Goal: Task Accomplishment & Management: Manage account settings

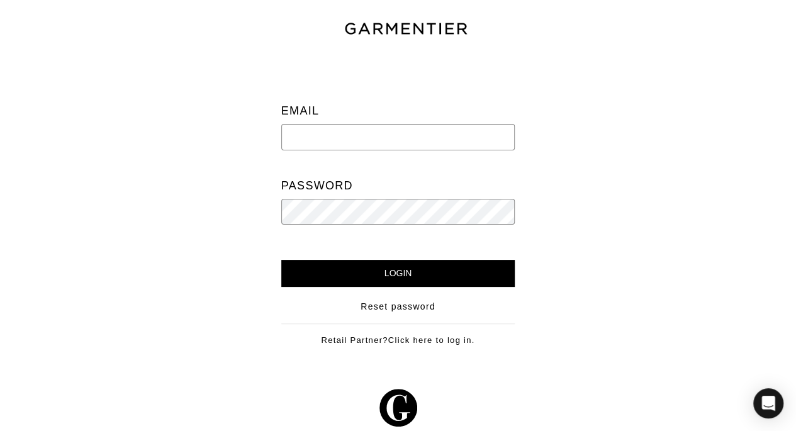
type input "vince@garmentier.co"
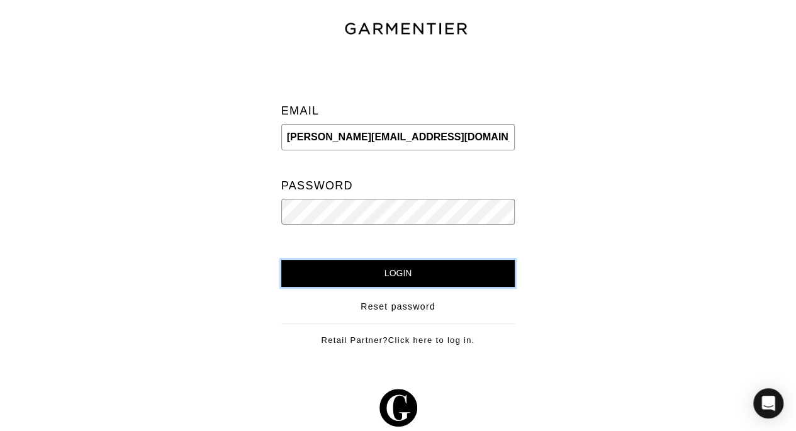
click at [397, 272] on input "Login" at bounding box center [398, 273] width 234 height 27
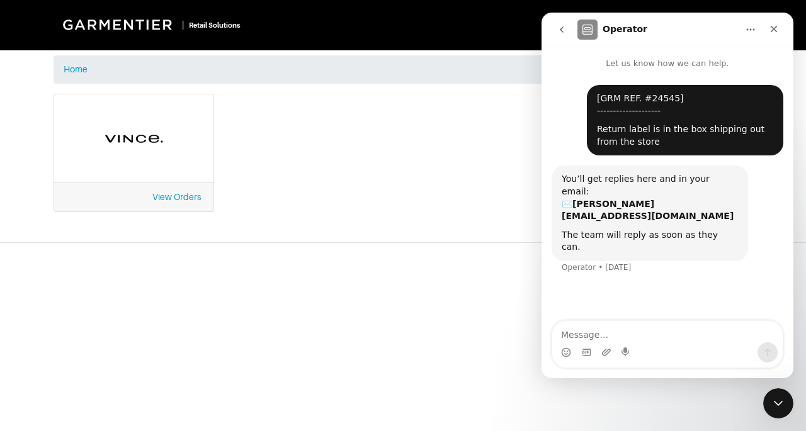
click at [565, 23] on button "go back" at bounding box center [561, 30] width 24 height 24
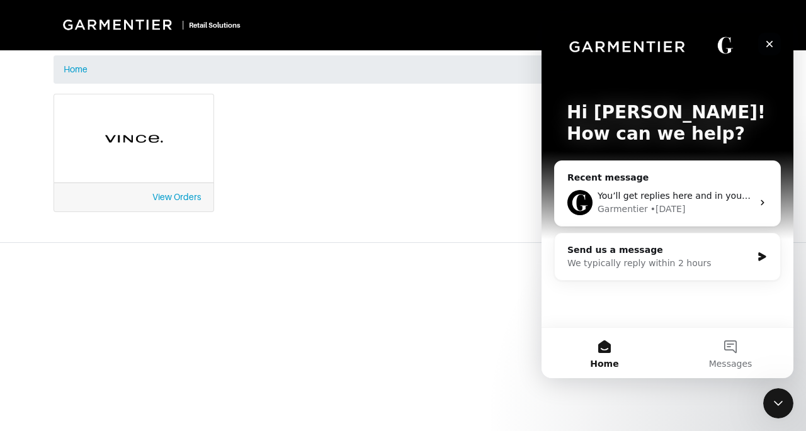
click at [767, 47] on icon "Close" at bounding box center [769, 44] width 10 height 10
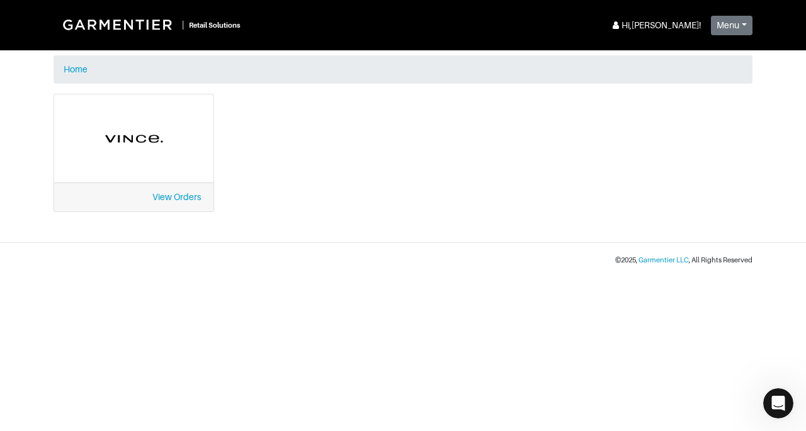
click at [162, 203] on div "View Orders" at bounding box center [133, 197] width 159 height 29
click at [177, 197] on link "View Orders" at bounding box center [176, 197] width 48 height 10
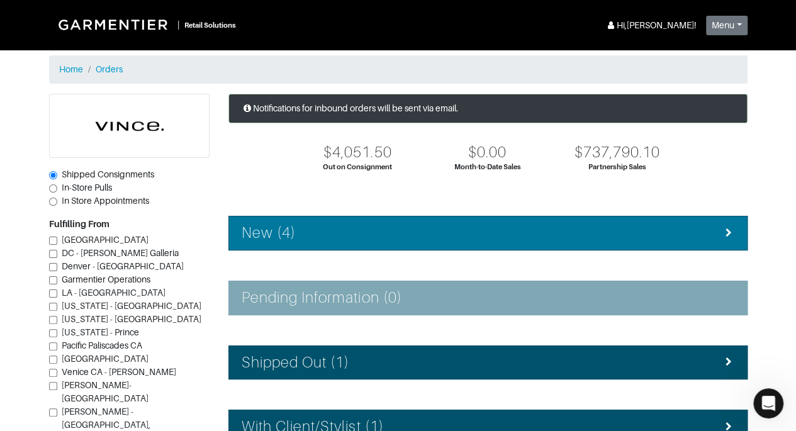
click at [281, 237] on h4 "New (4)" at bounding box center [269, 233] width 54 height 18
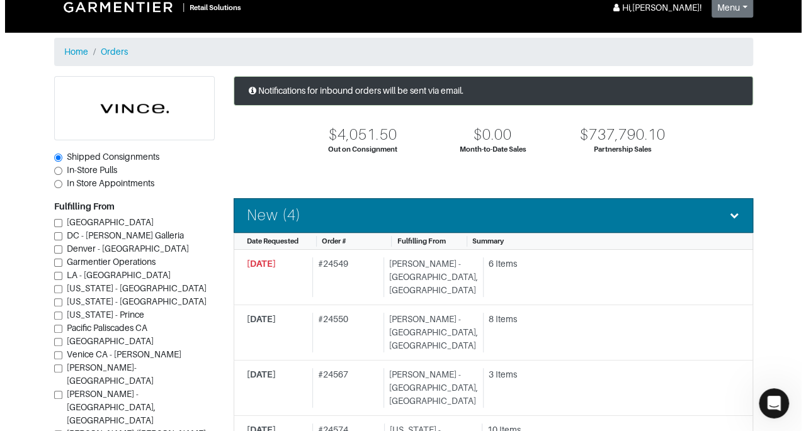
scroll to position [40, 0]
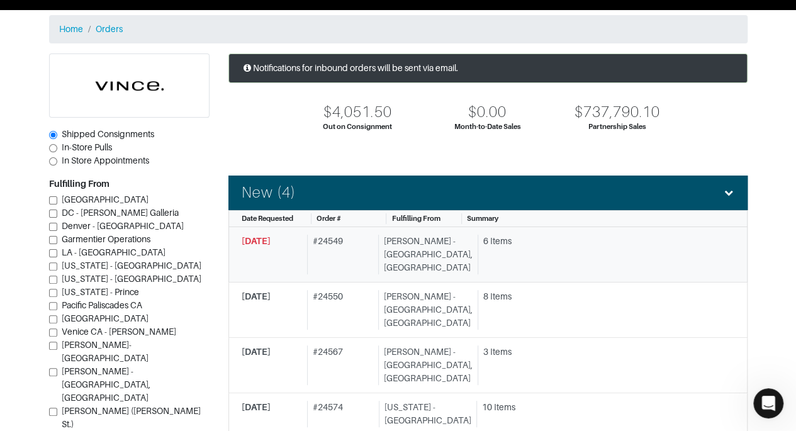
click at [566, 240] on div "6 Items" at bounding box center [604, 241] width 242 height 13
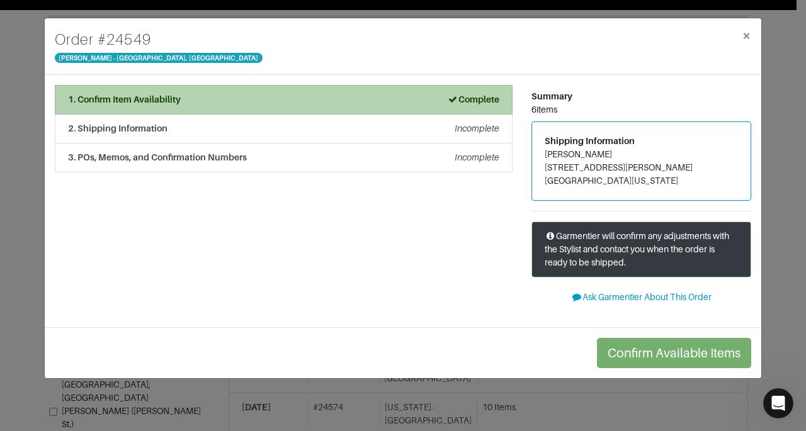
click at [300, 102] on div "1. Confirm Item Availability Complete" at bounding box center [283, 99] width 431 height 13
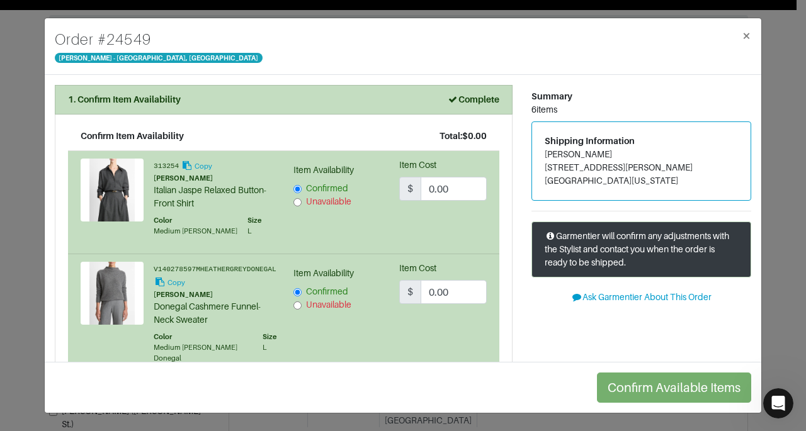
click at [296, 203] on input "Unavailable" at bounding box center [297, 202] width 8 height 8
radio input "false"
radio input "true"
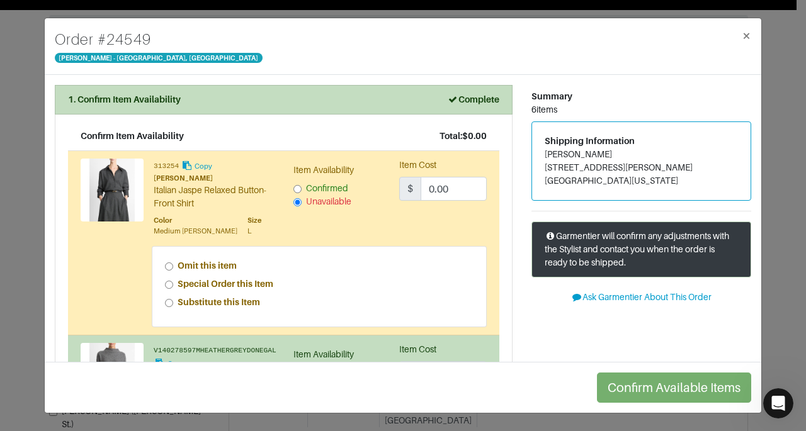
click at [199, 283] on strong "Special Order this Item" at bounding box center [225, 284] width 96 height 10
click at [173, 283] on input "Special Order this Item" at bounding box center [169, 285] width 8 height 8
radio input "true"
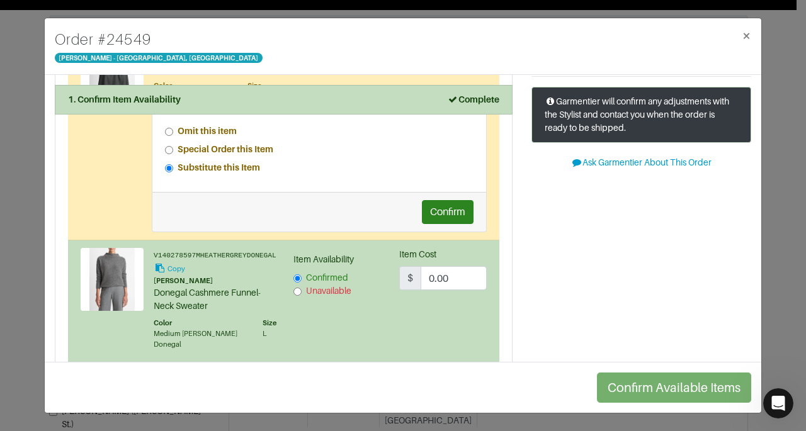
scroll to position [165, 0]
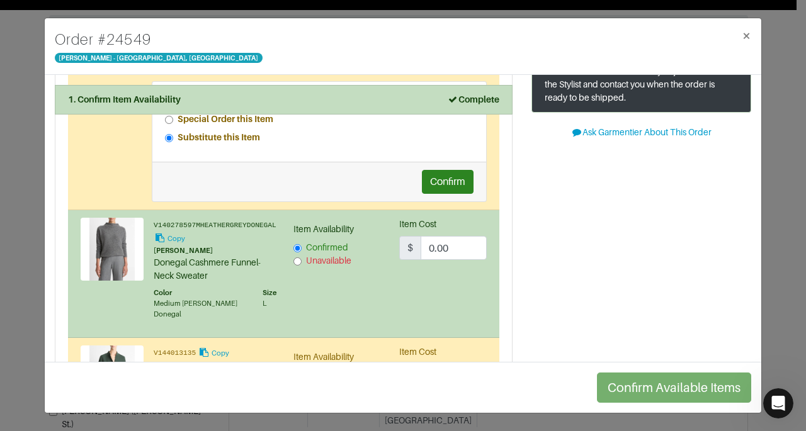
click at [297, 258] on input "Unavailable" at bounding box center [297, 261] width 8 height 8
radio input "false"
radio input "true"
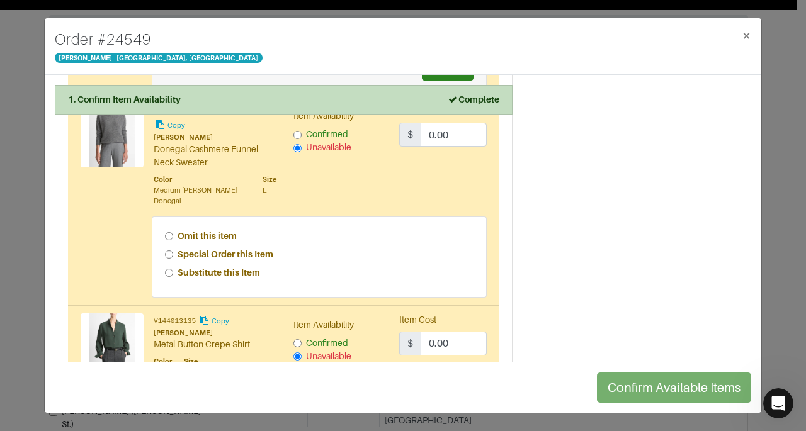
scroll to position [298, 0]
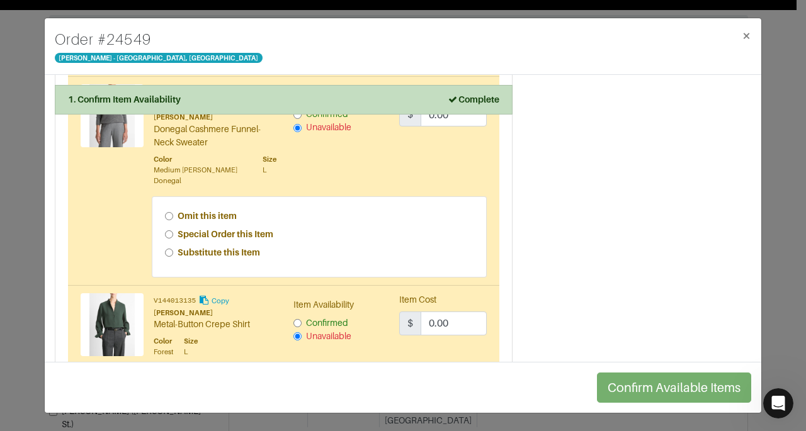
click at [254, 233] on strong "Special Order this Item" at bounding box center [225, 234] width 96 height 10
click at [173, 233] on input "Special Order this Item" at bounding box center [169, 234] width 8 height 8
radio input "true"
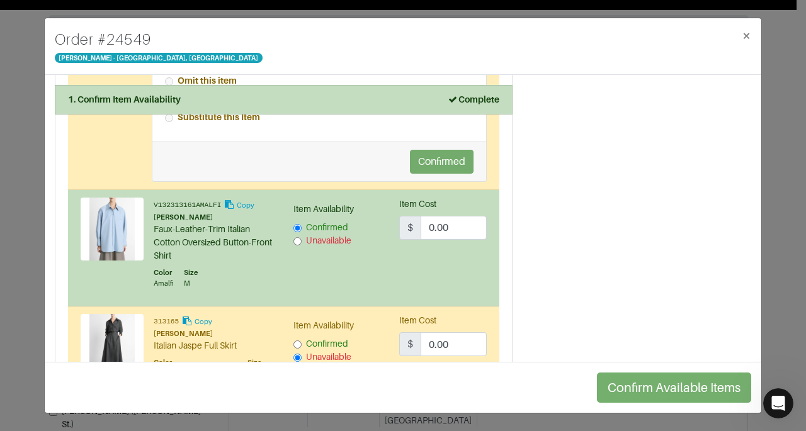
scroll to position [653, 0]
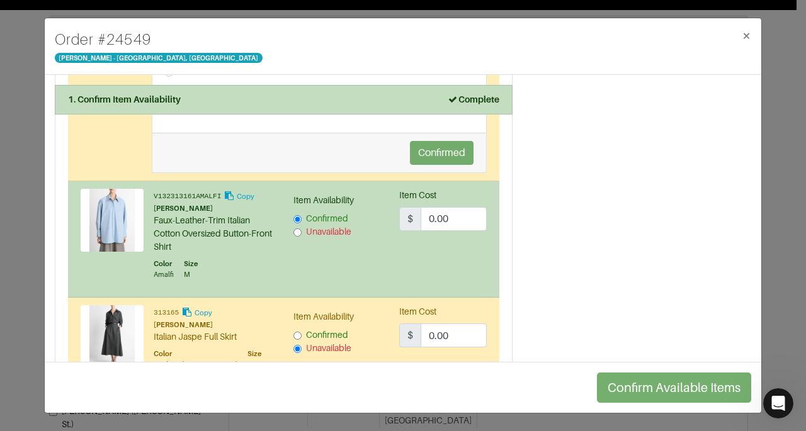
click at [323, 230] on span "Unavailable" at bounding box center [328, 232] width 45 height 10
click at [301, 230] on input "Unavailable" at bounding box center [297, 232] width 8 height 8
radio input "false"
radio input "true"
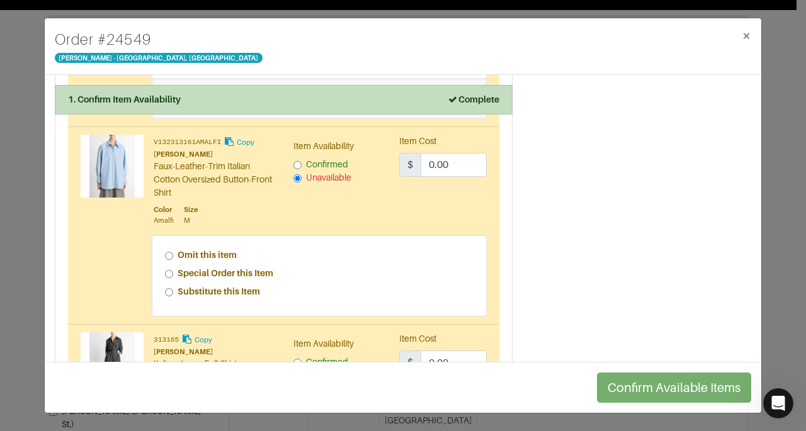
scroll to position [716, 0]
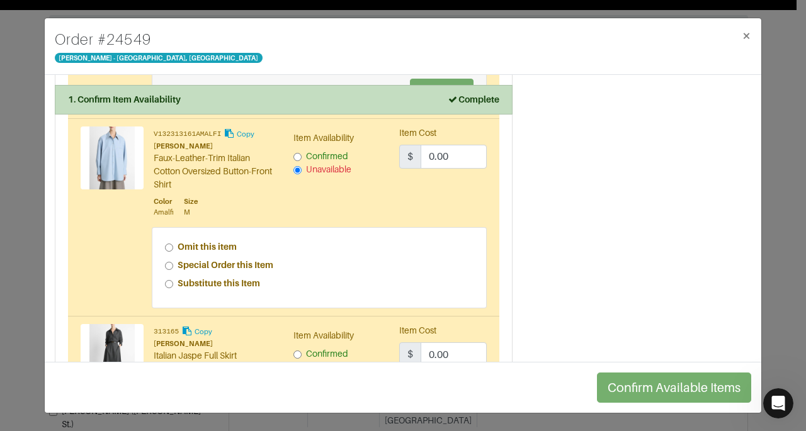
click at [252, 278] on strong "Substitute this Item" at bounding box center [218, 283] width 82 height 10
click at [173, 280] on input "Substitute this Item" at bounding box center [169, 284] width 8 height 8
radio input "true"
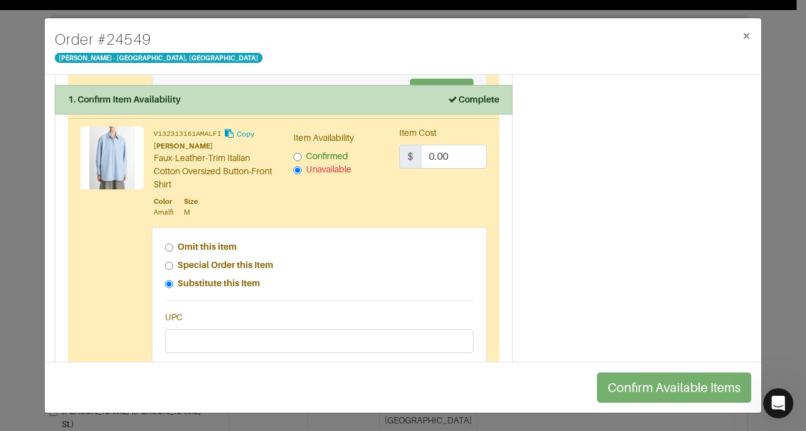
click at [261, 260] on strong "Special Order this Item" at bounding box center [225, 265] width 96 height 10
click at [173, 262] on input "Special Order this Item" at bounding box center [169, 266] width 8 height 8
radio input "true"
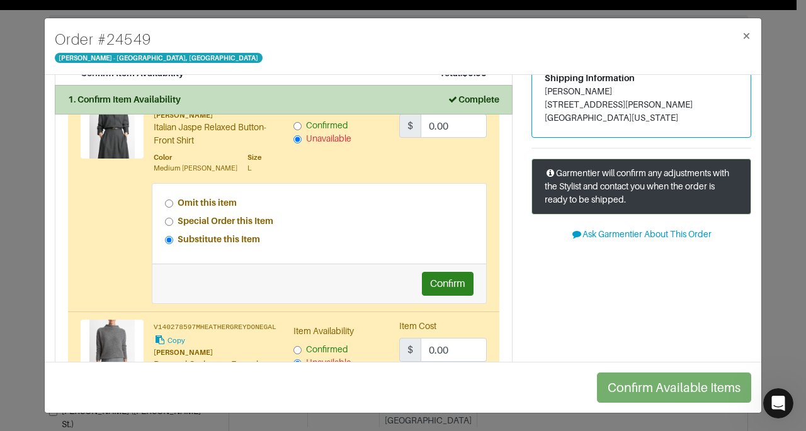
scroll to position [145, 0]
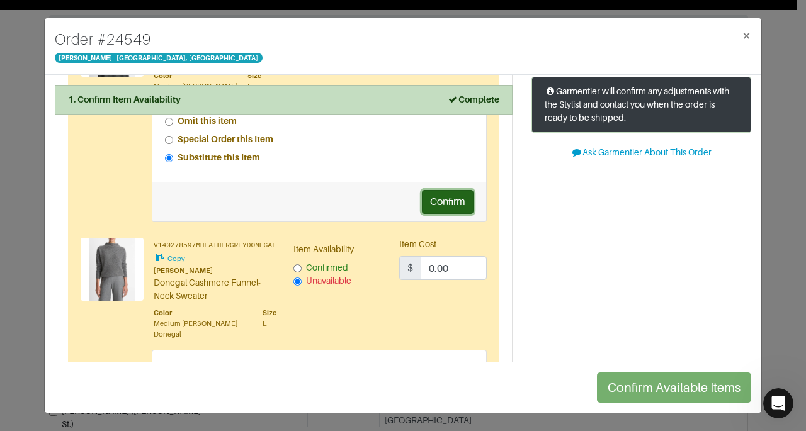
click at [442, 198] on button "Confirm" at bounding box center [448, 202] width 52 height 24
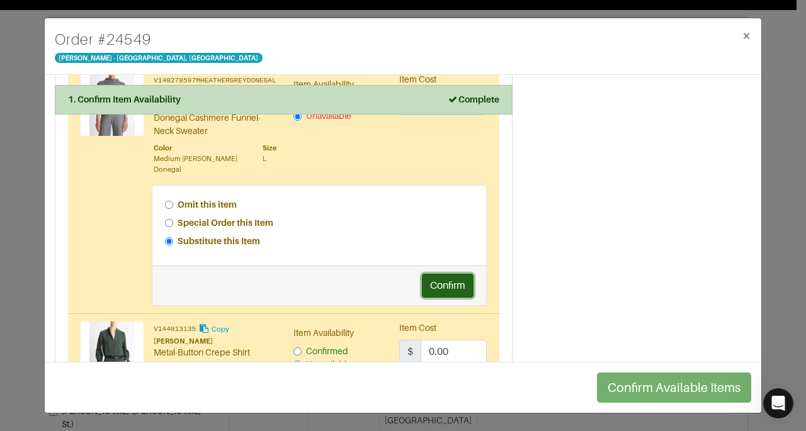
click at [444, 282] on button "Confirm" at bounding box center [448, 286] width 52 height 24
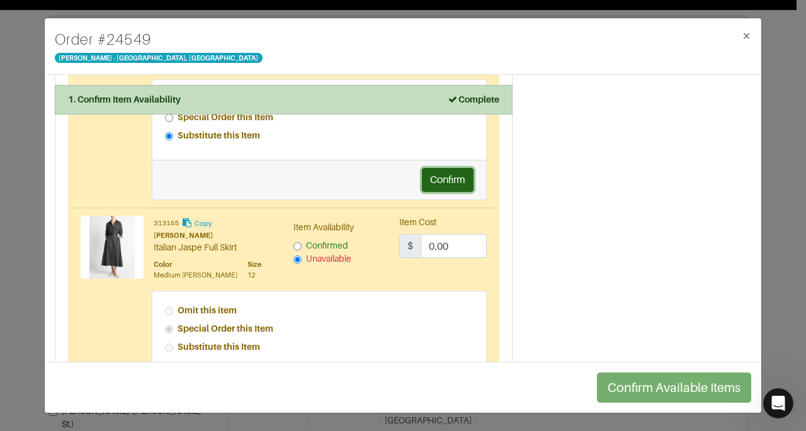
click at [449, 181] on button "Confirm" at bounding box center [448, 180] width 52 height 24
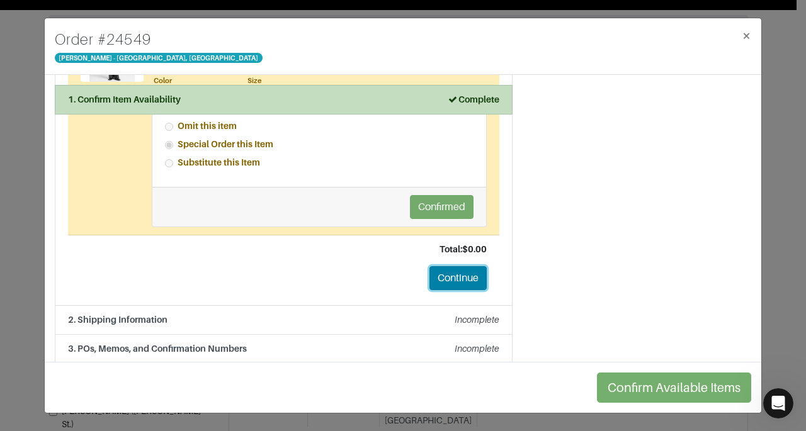
click at [457, 266] on button "Continue" at bounding box center [457, 278] width 57 height 24
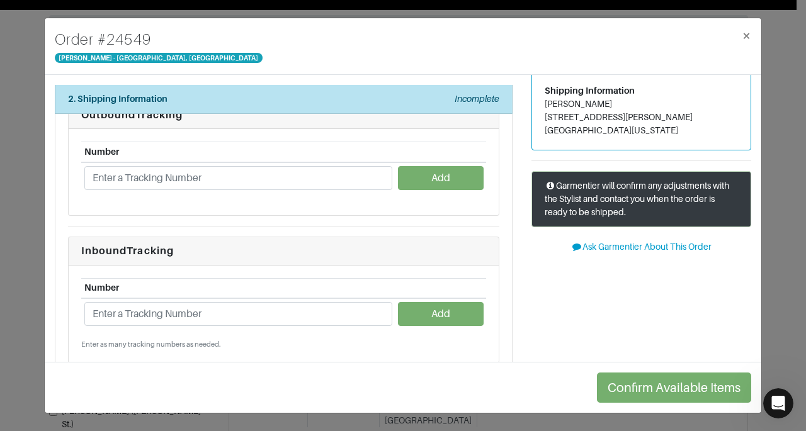
scroll to position [0, 0]
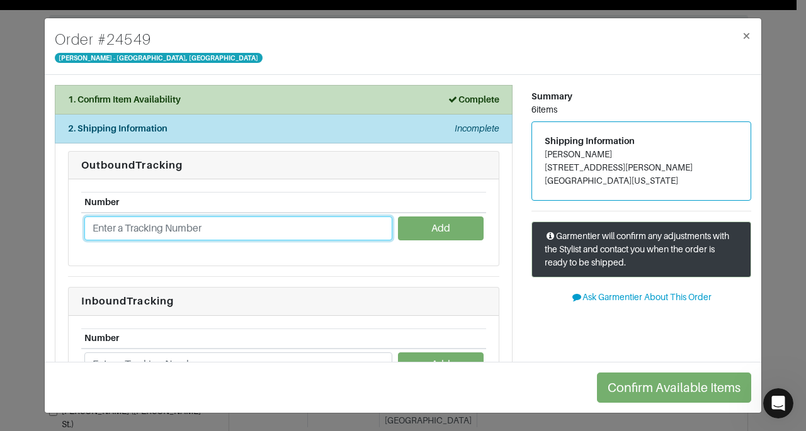
click at [208, 216] on input "text" at bounding box center [238, 228] width 308 height 24
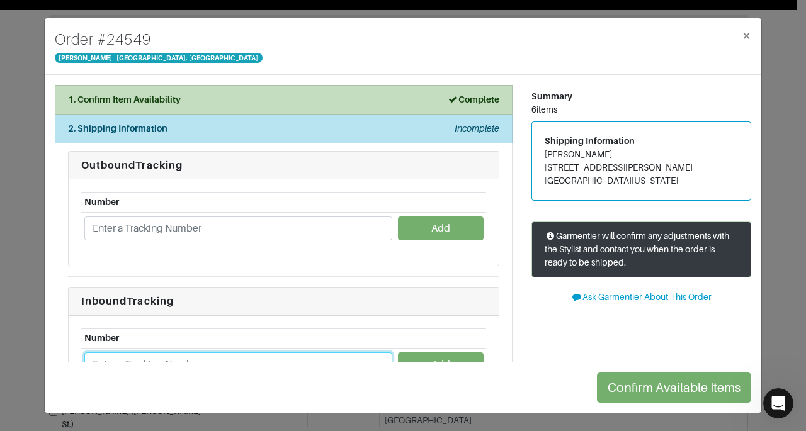
click at [287, 362] on input "text" at bounding box center [238, 364] width 308 height 24
click at [258, 352] on input "text" at bounding box center [238, 364] width 308 height 24
paste input "1ZJ22C668700587472"
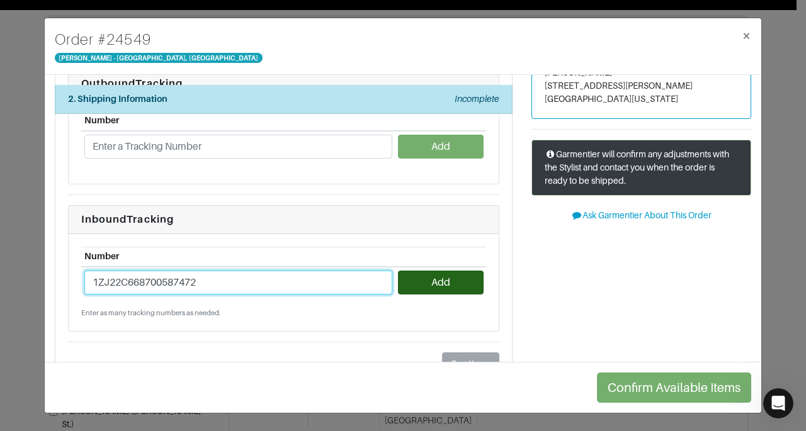
type input "1ZJ22C668700587472"
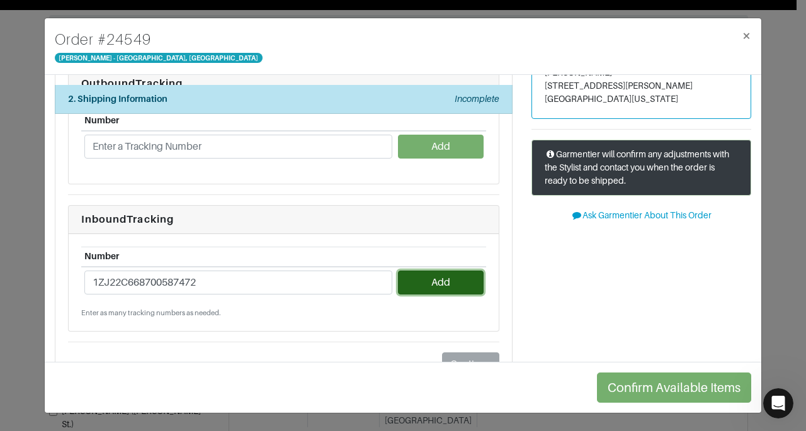
click at [439, 282] on button "Add" at bounding box center [440, 283] width 85 height 24
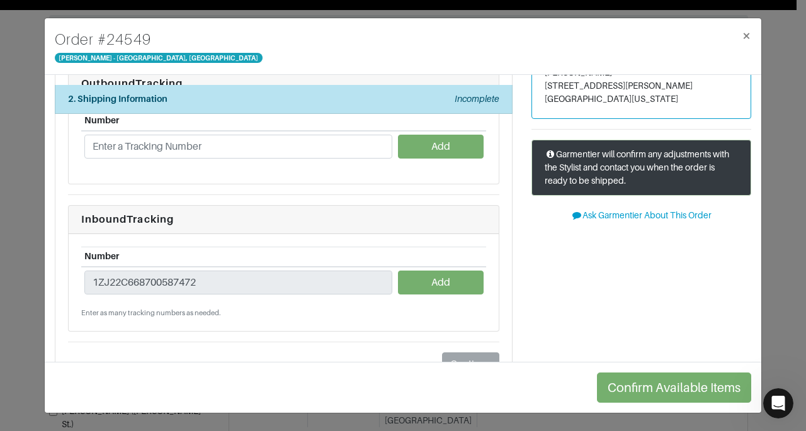
scroll to position [138, 0]
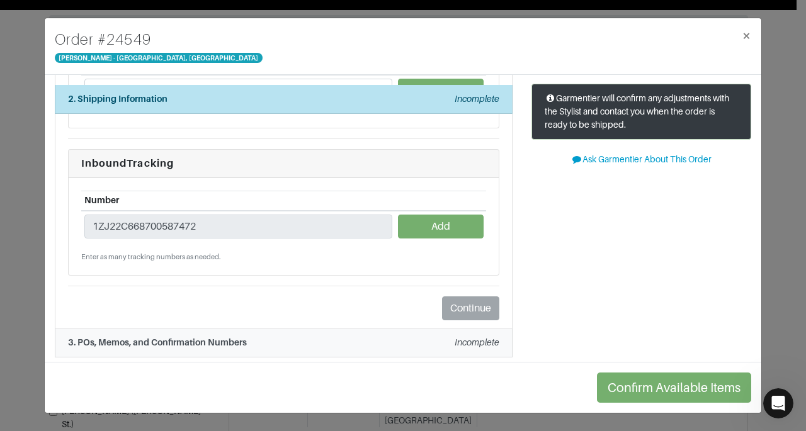
click at [291, 341] on div "3. POs, Memos, and Confirmation Numbers Incomplete" at bounding box center [283, 342] width 431 height 13
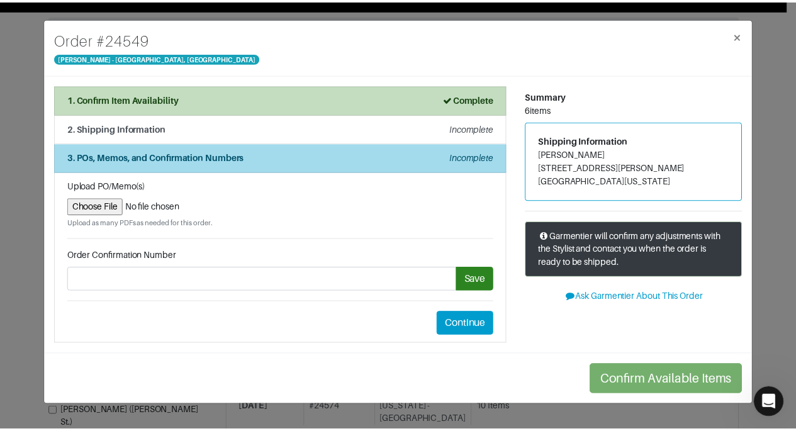
scroll to position [0, 0]
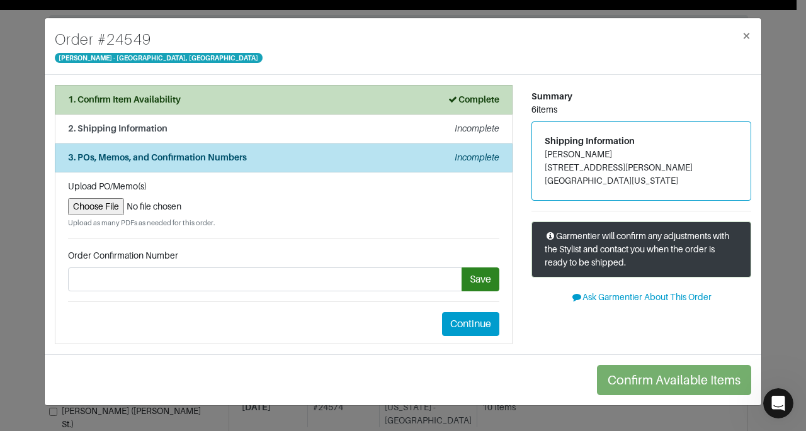
click at [115, 204] on input "file" at bounding box center [283, 206] width 431 height 17
type input "C:\fakepath\Garmentier Return Label Order 24549.png"
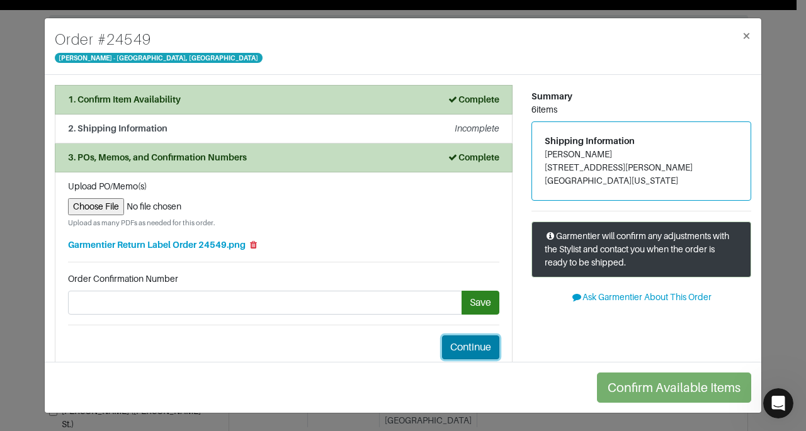
click at [462, 339] on button "Continue" at bounding box center [470, 347] width 57 height 24
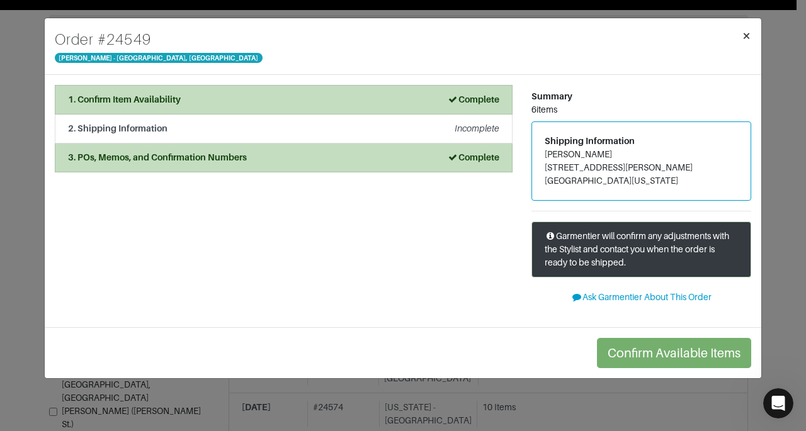
click at [741, 30] on span "×" at bounding box center [745, 35] width 9 height 17
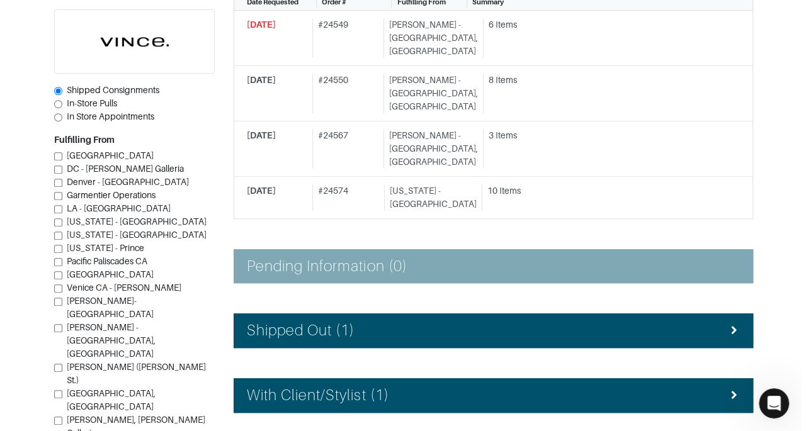
scroll to position [270, 0]
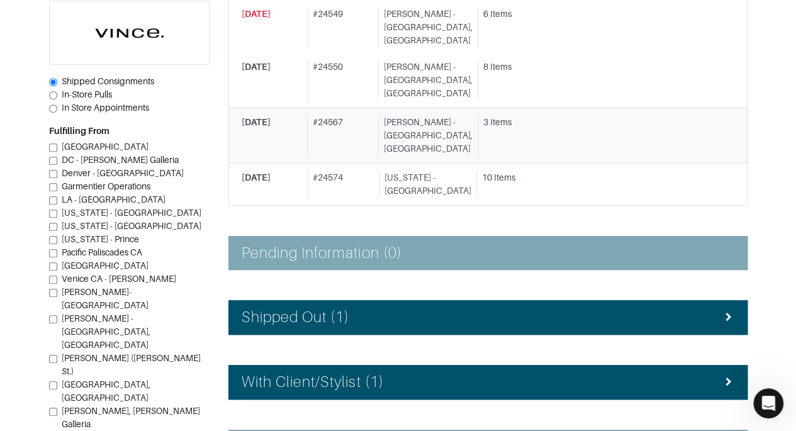
click at [532, 108] on link "[DATE] # 24567 [PERSON_NAME][GEOGRAPHIC_DATA], [GEOGRAPHIC_DATA] 3 Items" at bounding box center [487, 135] width 519 height 55
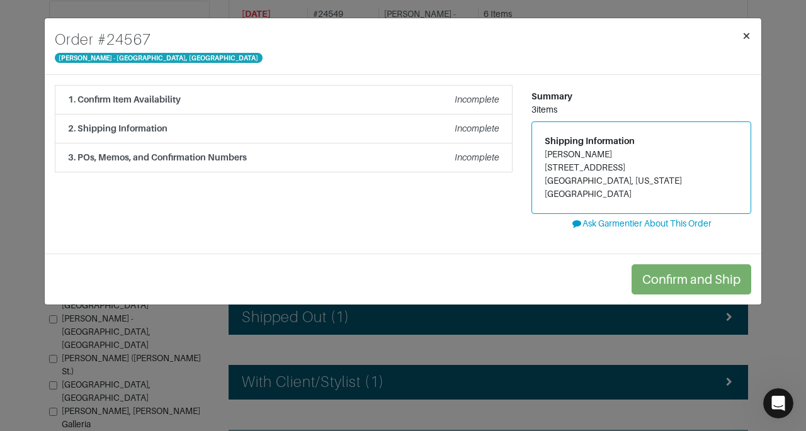
click at [742, 36] on span "×" at bounding box center [745, 35] width 9 height 17
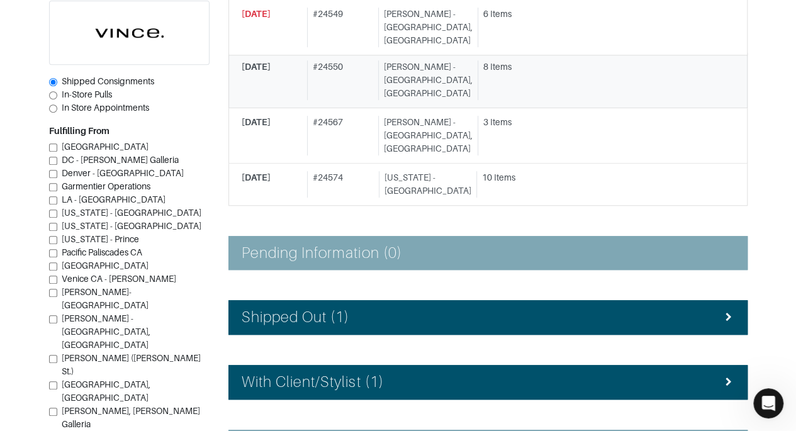
click at [604, 61] on div "8 Items" at bounding box center [601, 80] width 247 height 40
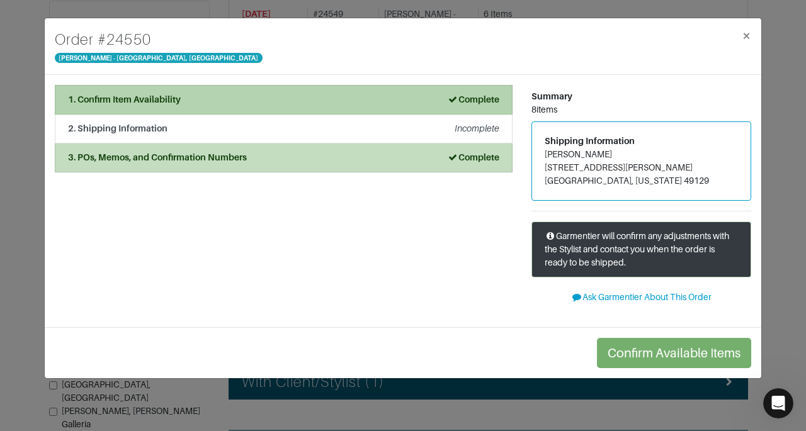
click at [454, 94] on strong "Complete" at bounding box center [473, 99] width 52 height 10
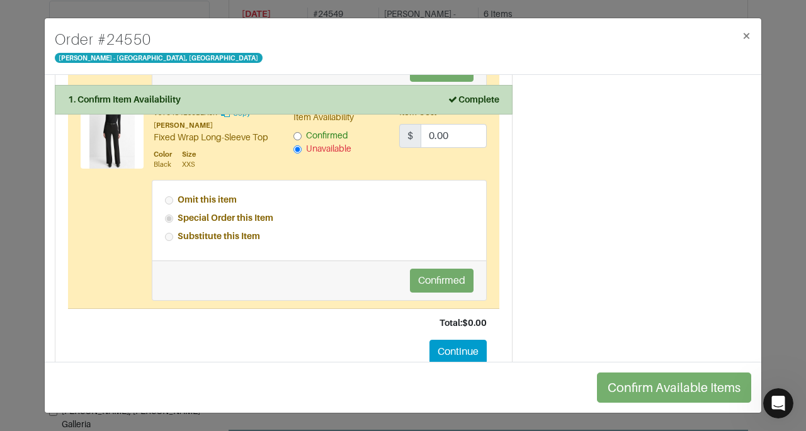
scroll to position [1707, 0]
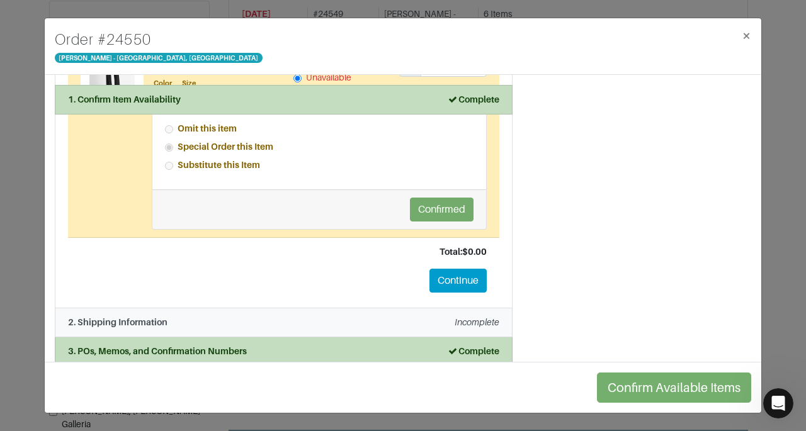
click at [425, 316] on div "2. Shipping Information Incomplete" at bounding box center [283, 322] width 431 height 13
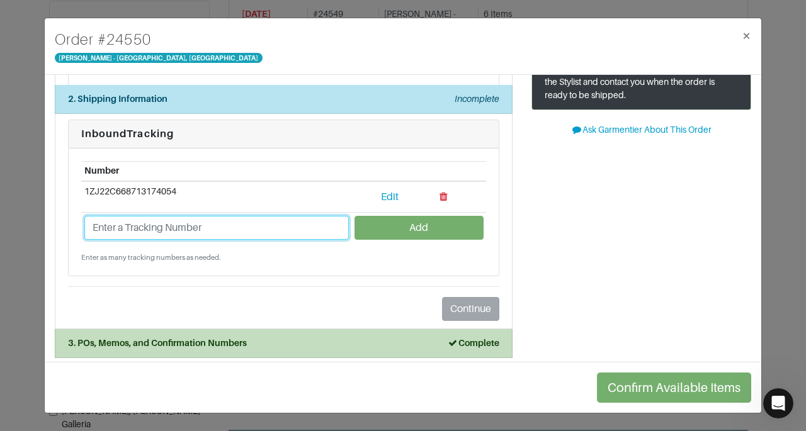
click at [298, 225] on input "text" at bounding box center [216, 228] width 264 height 24
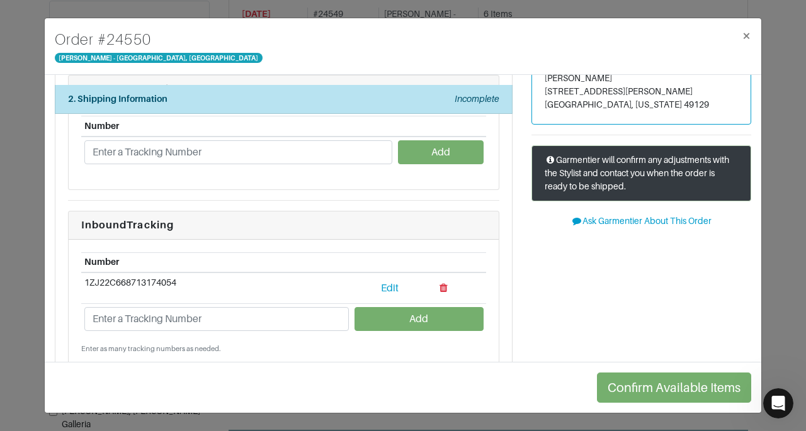
scroll to position [50, 0]
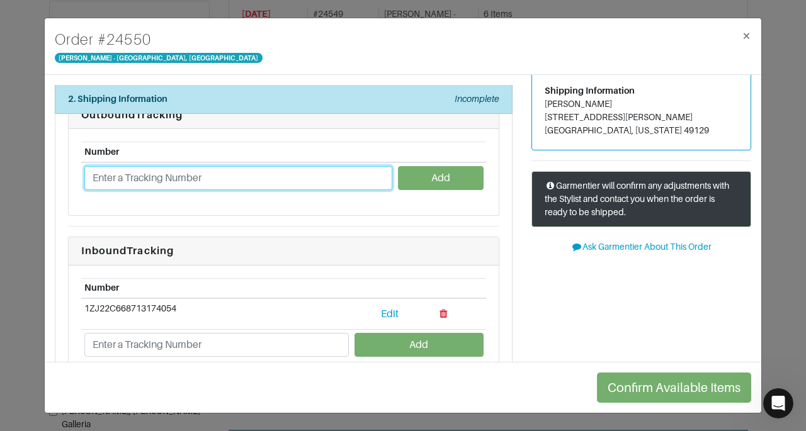
click at [322, 172] on input "text" at bounding box center [238, 178] width 308 height 24
paste input "1ZJ22C500302117493"
type input "1ZJ22C500302117493"
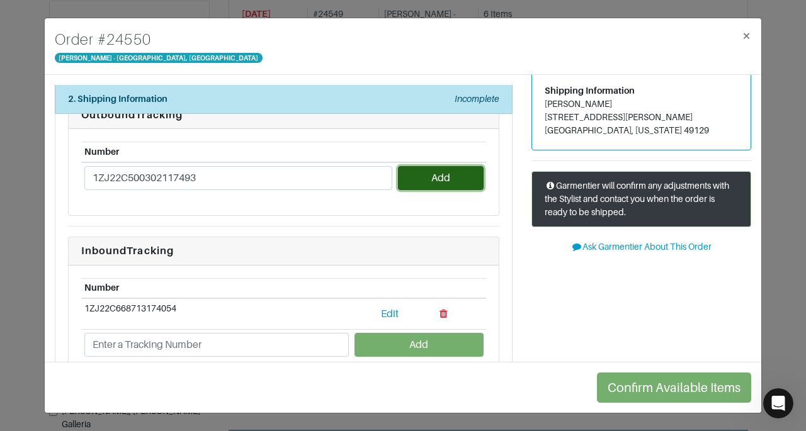
click at [403, 184] on button "Add" at bounding box center [440, 178] width 85 height 24
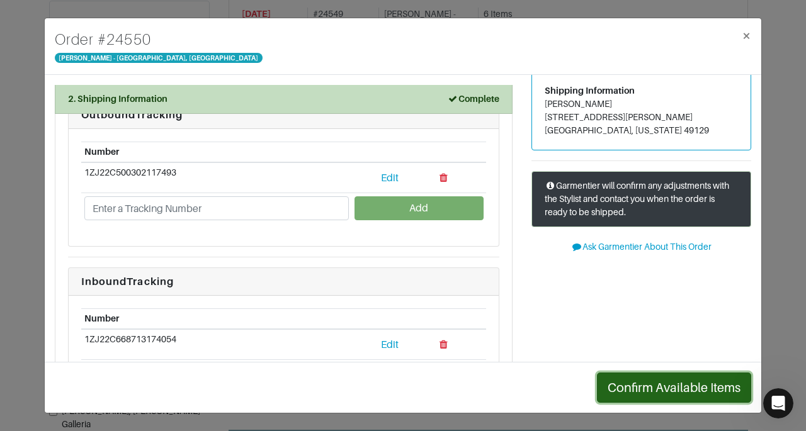
click at [656, 385] on button "Confirm Available Items" at bounding box center [674, 388] width 154 height 30
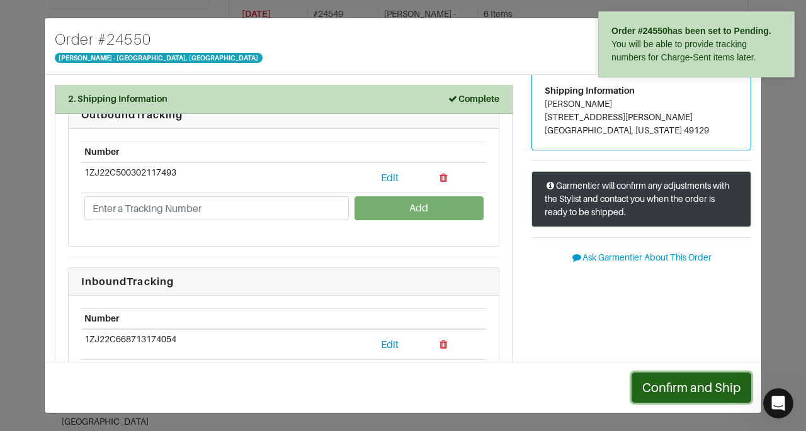
click at [656, 385] on button "Confirm and Ship" at bounding box center [691, 388] width 120 height 30
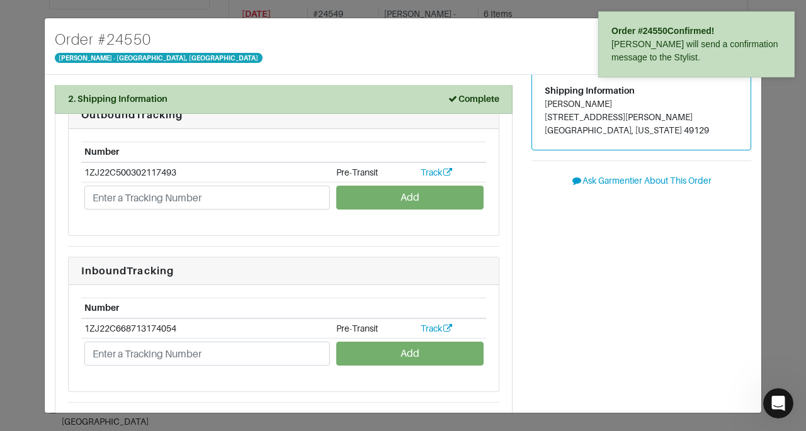
click at [717, 284] on div "Summary 8 items Shipping Information [PERSON_NAME] [STREET_ADDRESS][PERSON_NAME…" at bounding box center [641, 242] width 239 height 415
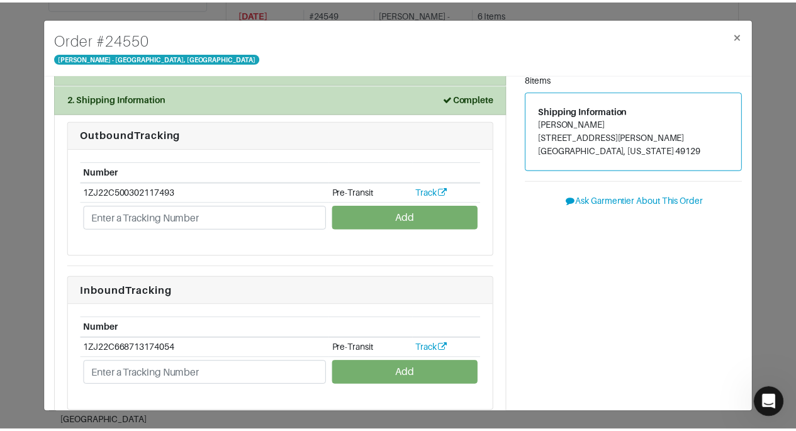
scroll to position [0, 0]
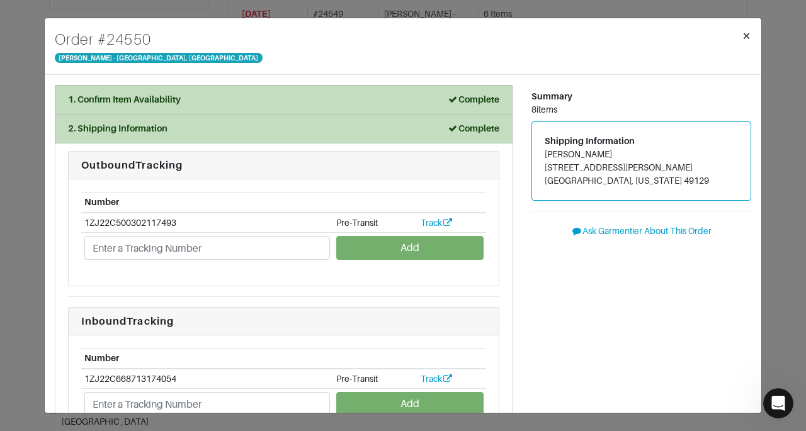
click at [741, 30] on span "×" at bounding box center [745, 35] width 9 height 17
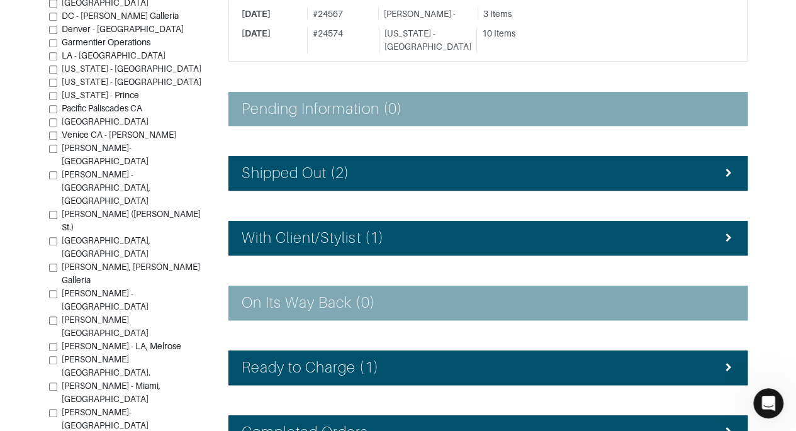
scroll to position [378, 0]
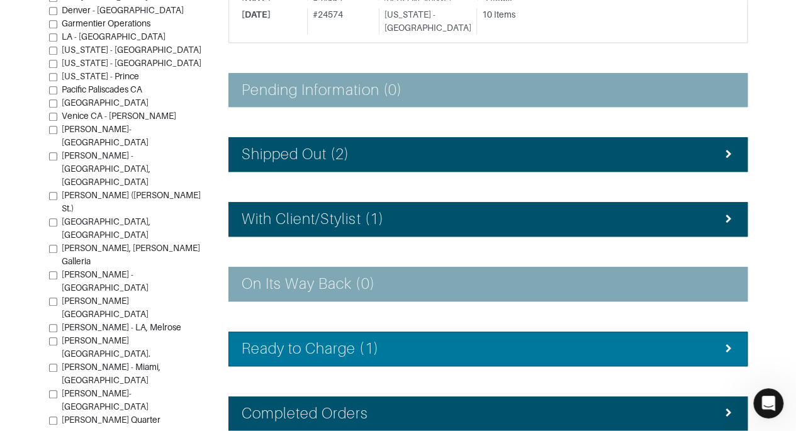
click at [714, 340] on div "Ready to Charge (1)" at bounding box center [488, 349] width 493 height 18
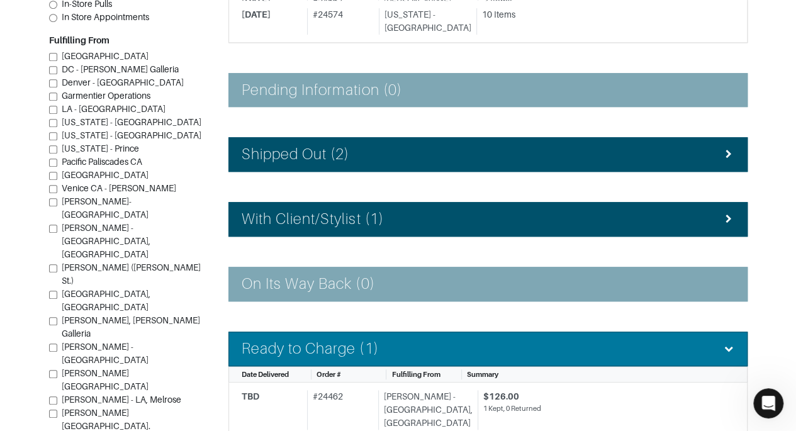
click at [714, 340] on div "Ready to Charge (1)" at bounding box center [488, 349] width 493 height 18
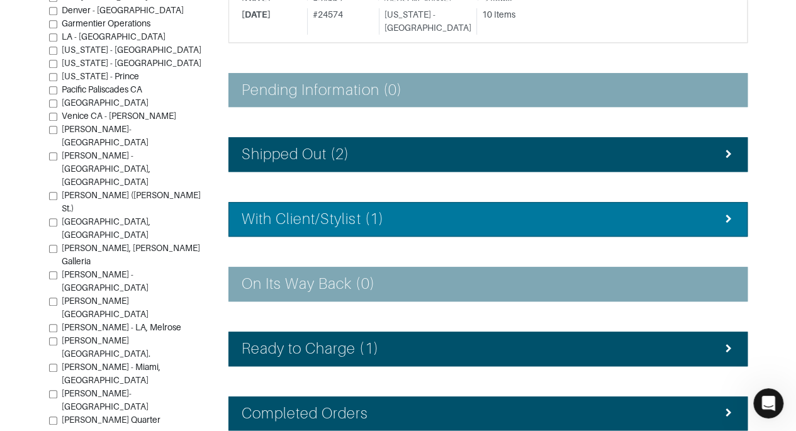
click at [725, 213] on div at bounding box center [728, 219] width 11 height 13
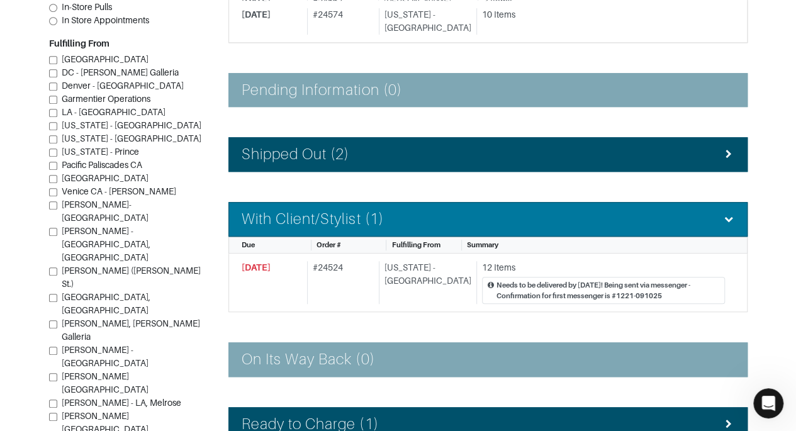
click at [725, 213] on div at bounding box center [728, 219] width 11 height 13
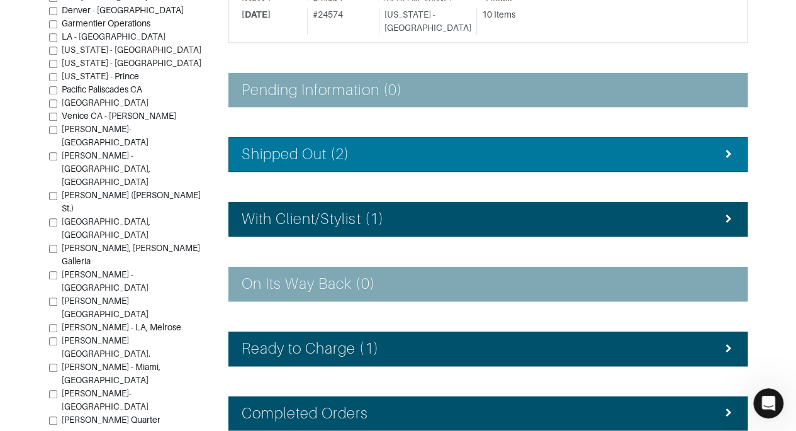
click at [725, 140] on li "Shipped Out (2)" at bounding box center [487, 154] width 519 height 35
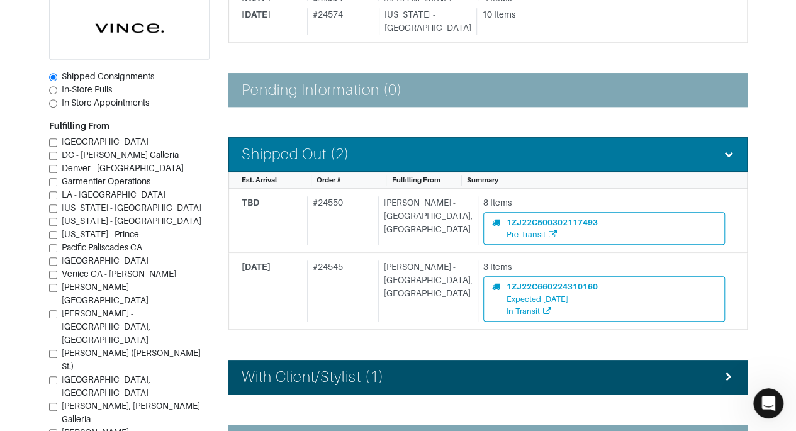
click at [725, 140] on li "Shipped Out (2)" at bounding box center [487, 154] width 519 height 35
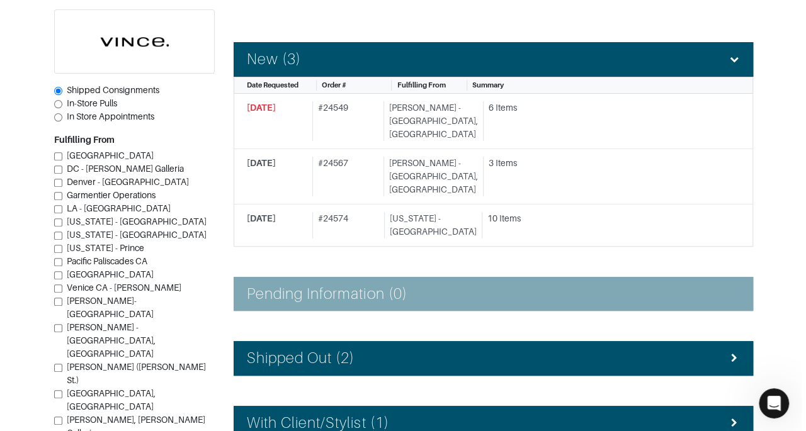
scroll to position [172, 0]
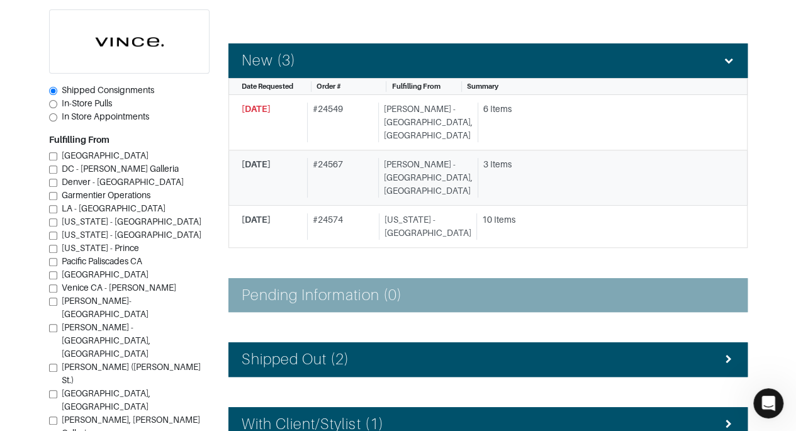
click at [605, 158] on div "3 Items" at bounding box center [604, 164] width 242 height 13
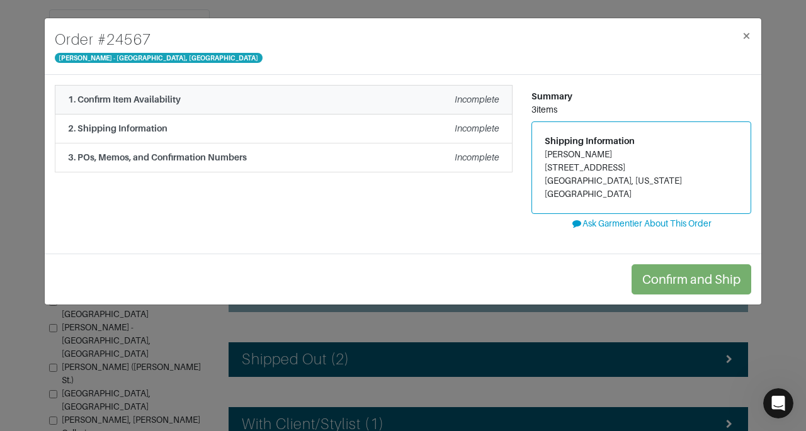
click at [483, 102] on em "Incomplete" at bounding box center [476, 99] width 45 height 10
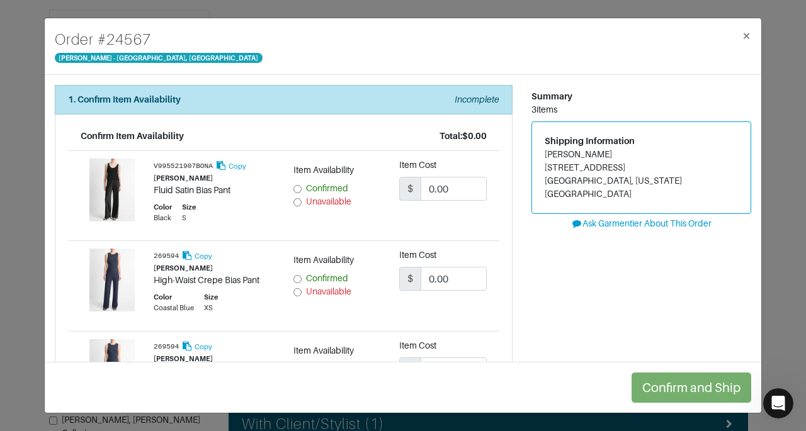
click at [554, 317] on div "Summary 3 items Shipping Information [PERSON_NAME] [STREET_ADDRESS][US_STATE] A…" at bounding box center [641, 317] width 239 height 465
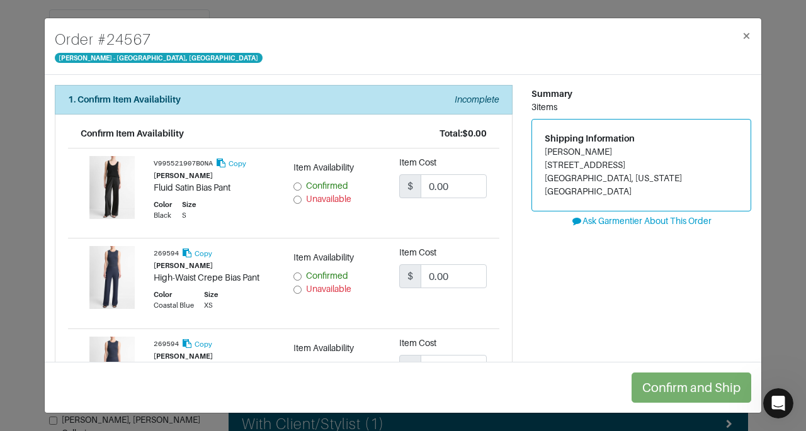
scroll to position [3, 0]
